Goal: Find specific page/section: Find specific page/section

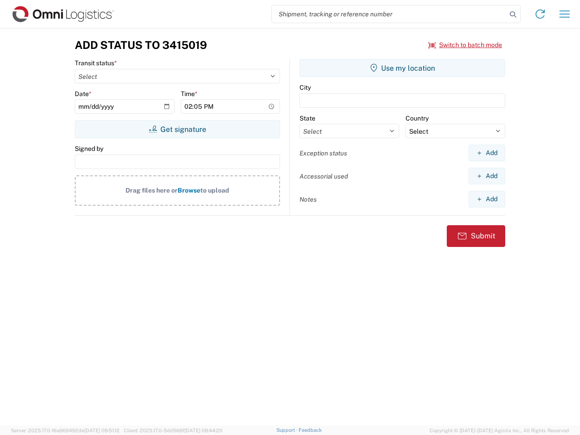
click at [389, 14] on input "search" at bounding box center [389, 13] width 235 height 17
click at [513, 14] on icon at bounding box center [512, 14] width 13 height 13
click at [540, 14] on icon at bounding box center [540, 14] width 14 height 14
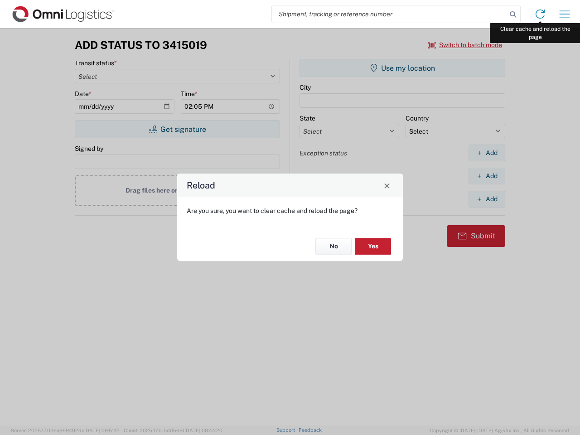
click at [564, 14] on div "Reload Are you sure, you want to clear cache and reload the page? No Yes" at bounding box center [290, 217] width 580 height 435
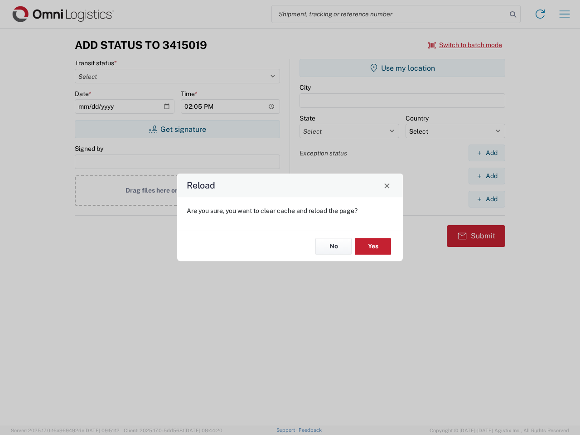
click at [465, 45] on div "Reload Are you sure, you want to clear cache and reload the page? No Yes" at bounding box center [290, 217] width 580 height 435
click at [177, 129] on div "Reload Are you sure, you want to clear cache and reload the page? No Yes" at bounding box center [290, 217] width 580 height 435
click at [402, 68] on div "Reload Are you sure, you want to clear cache and reload the page? No Yes" at bounding box center [290, 217] width 580 height 435
click at [486, 153] on div "Reload Are you sure, you want to clear cache and reload the page? No Yes" at bounding box center [290, 217] width 580 height 435
click at [486, 176] on div "Reload Are you sure, you want to clear cache and reload the page? No Yes" at bounding box center [290, 217] width 580 height 435
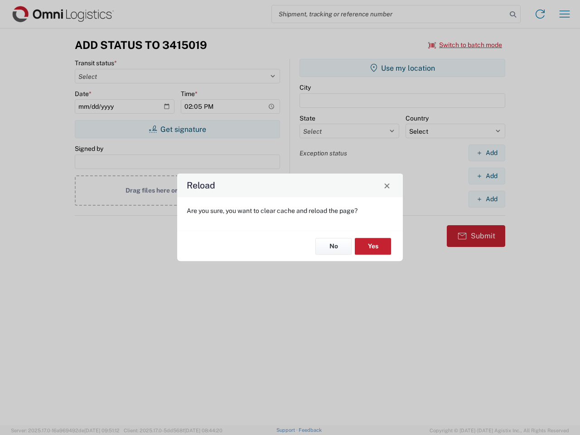
click at [486, 199] on div "Reload Are you sure, you want to clear cache and reload the page? No Yes" at bounding box center [290, 217] width 580 height 435
